Goal: Check status: Check status

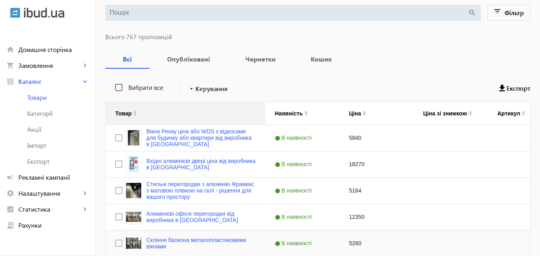
scroll to position [80, 0]
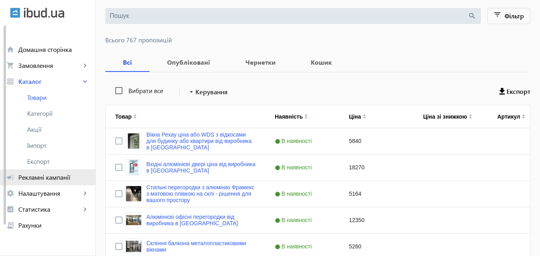
click at [51, 175] on span "Рекламні кампанії" at bounding box center [53, 177] width 71 height 8
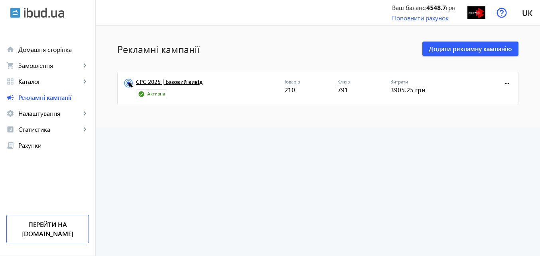
click at [178, 81] on link "CPC 2025 | Базовий вивід" at bounding box center [210, 84] width 148 height 11
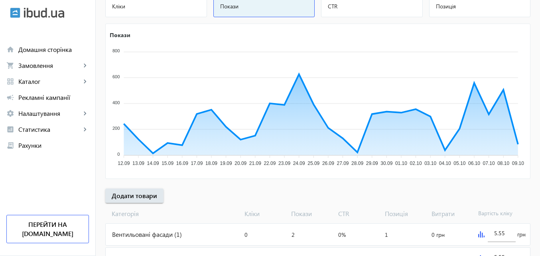
scroll to position [120, 0]
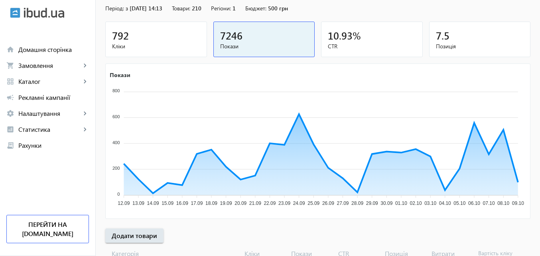
scroll to position [80, 0]
